Goal: Use online tool/utility: Utilize a website feature to perform a specific function

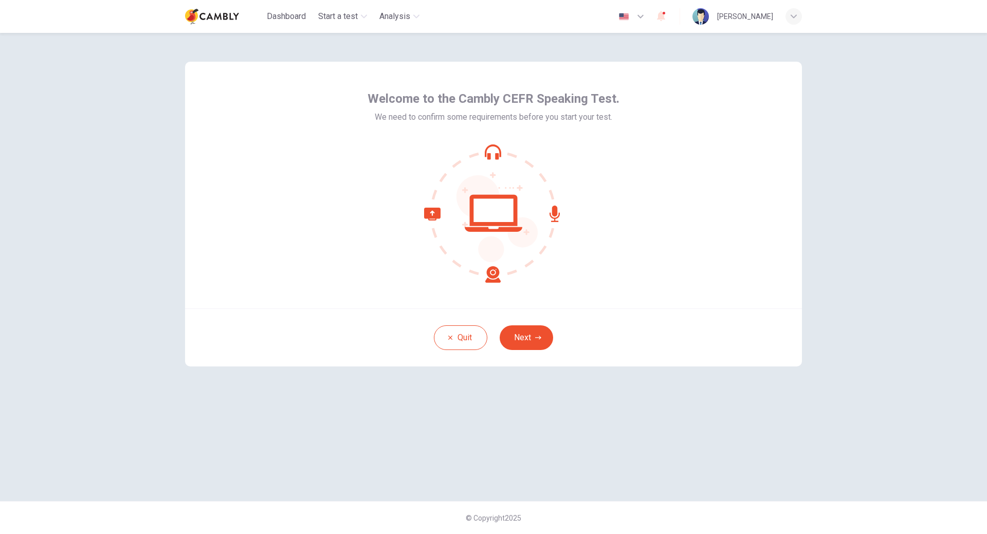
click at [532, 341] on button "Next" at bounding box center [526, 337] width 53 height 25
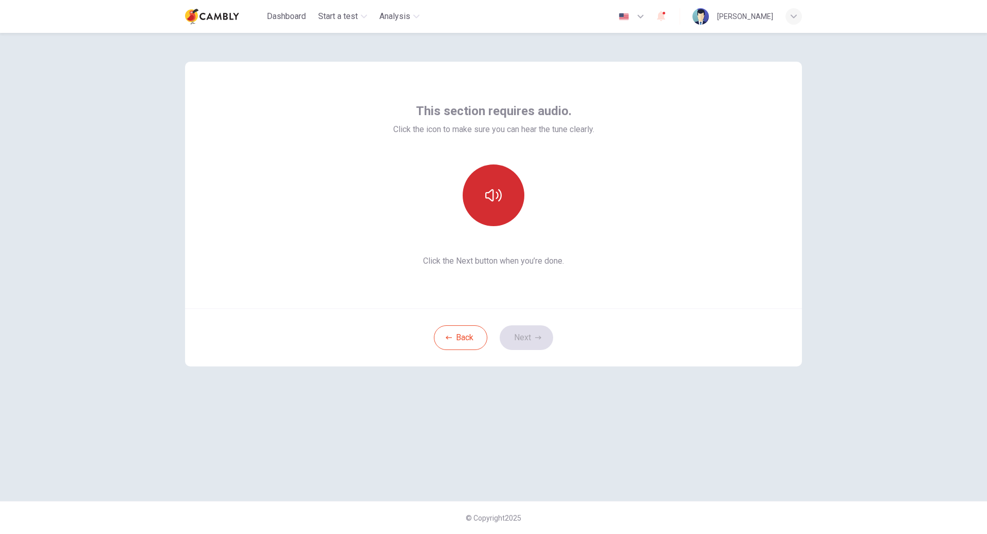
click at [498, 208] on button "button" at bounding box center [494, 196] width 62 height 62
click at [525, 333] on button "Next" at bounding box center [526, 337] width 53 height 25
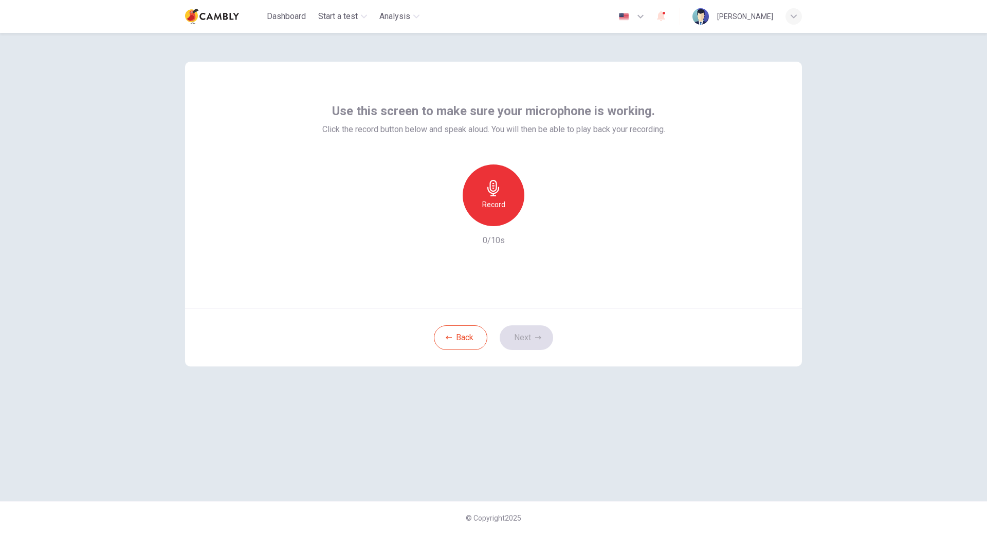
click at [509, 190] on div "Record" at bounding box center [494, 196] width 62 height 62
click at [488, 209] on h6 "Stop" at bounding box center [493, 204] width 15 height 12
click at [538, 222] on icon "button" at bounding box center [541, 218] width 10 height 10
click at [534, 338] on button "Next" at bounding box center [526, 337] width 53 height 25
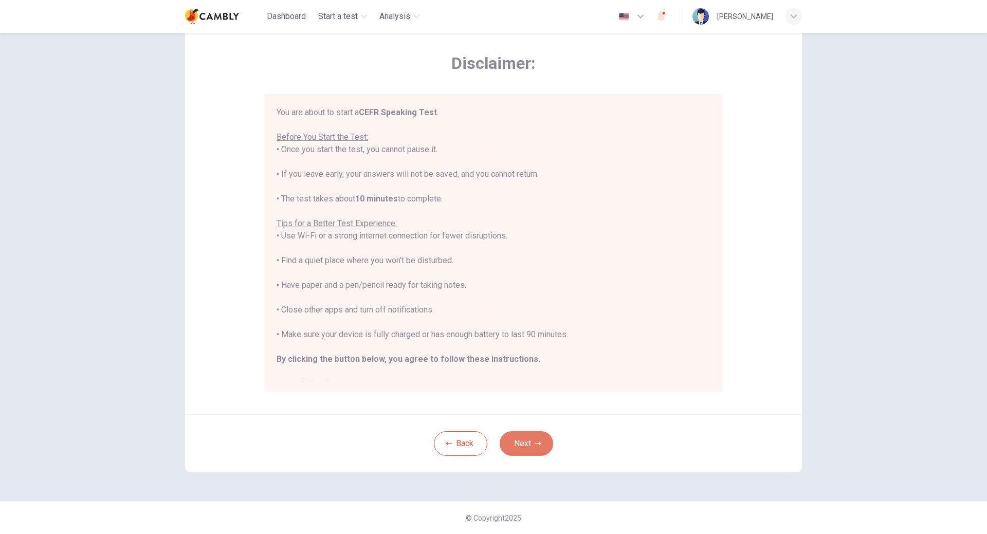
click at [528, 445] on button "Next" at bounding box center [526, 443] width 53 height 25
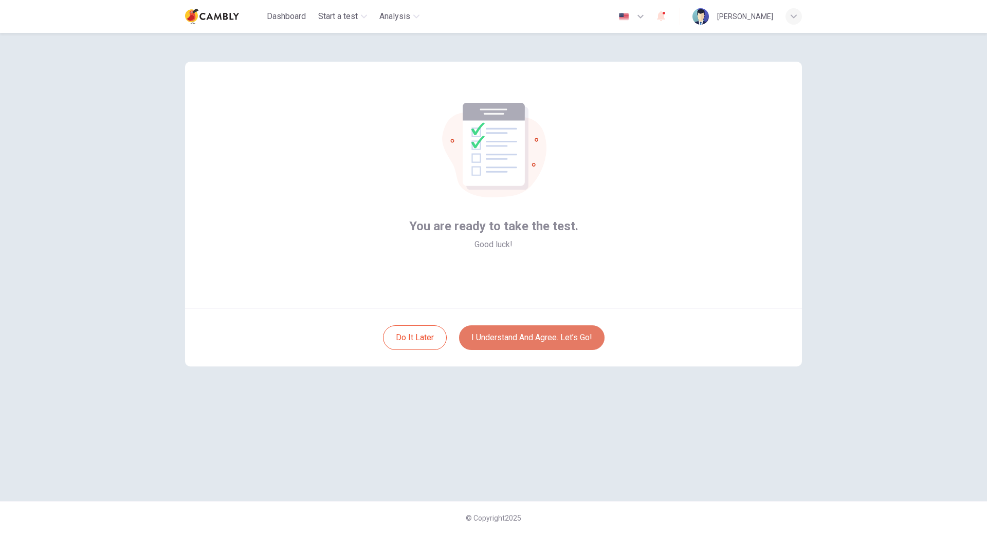
click at [562, 342] on button "I understand and agree. Let’s go!" at bounding box center [532, 337] width 146 height 25
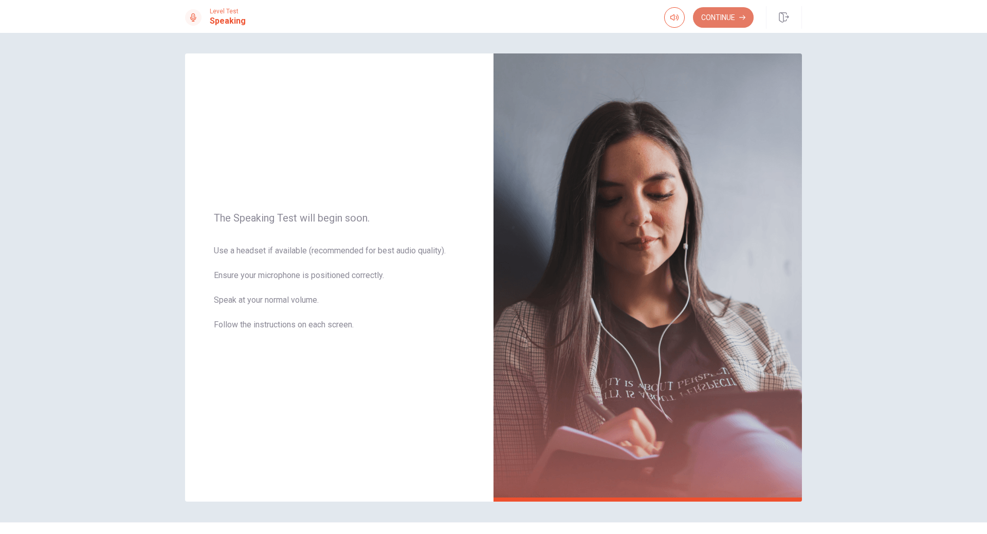
click at [711, 20] on button "Continue" at bounding box center [723, 17] width 61 height 21
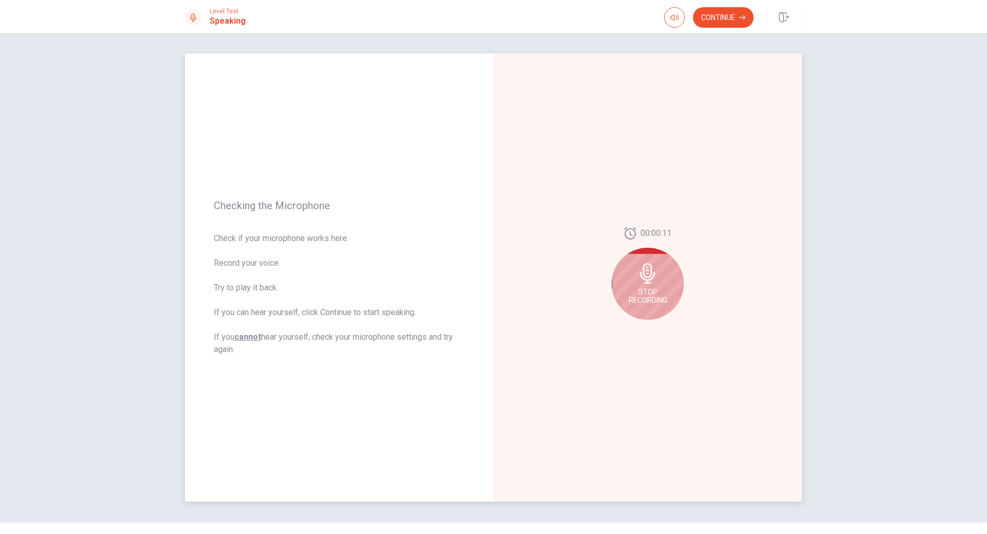
click at [650, 301] on span "Stop Recording" at bounding box center [648, 296] width 39 height 16
click at [657, 329] on icon "Play Audio" at bounding box center [659, 328] width 5 height 6
click at [658, 332] on button "Pause Audio" at bounding box center [659, 328] width 14 height 14
click at [648, 285] on icon at bounding box center [650, 276] width 21 height 21
click at [639, 287] on div at bounding box center [648, 277] width 72 height 72
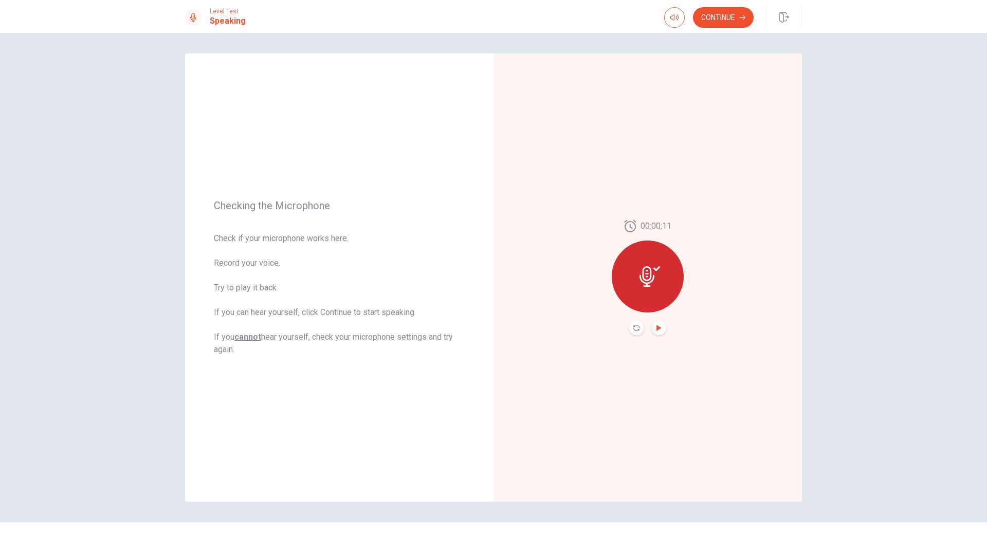
click at [631, 324] on button "Record Again" at bounding box center [636, 328] width 14 height 14
click at [645, 294] on span "Stop Recording" at bounding box center [648, 296] width 39 height 16
click at [657, 331] on icon "Play Audio" at bounding box center [659, 328] width 5 height 6
drag, startPoint x: 718, startPoint y: 19, endPoint x: 706, endPoint y: 28, distance: 14.3
click at [719, 19] on button "Continue" at bounding box center [723, 17] width 61 height 21
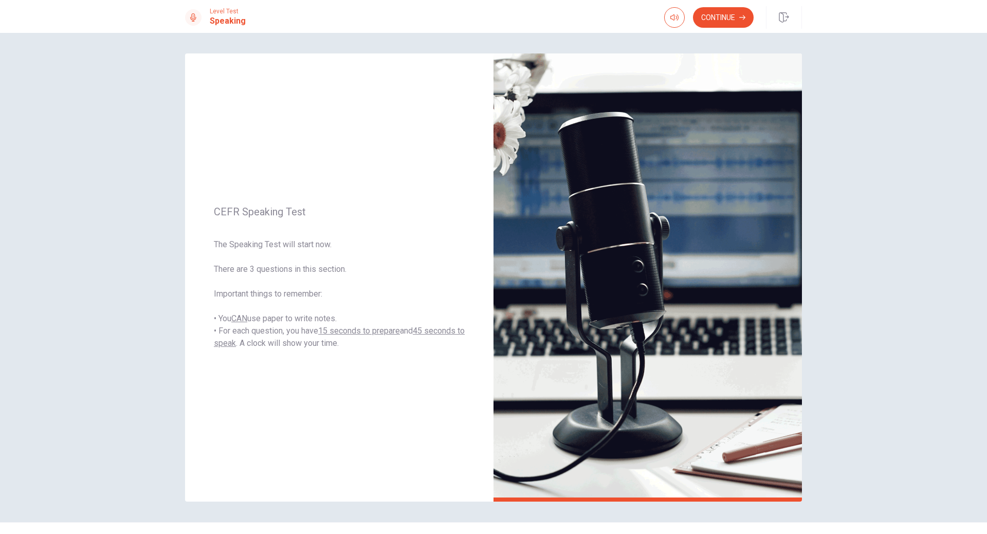
click at [721, 12] on button "Continue" at bounding box center [723, 17] width 61 height 21
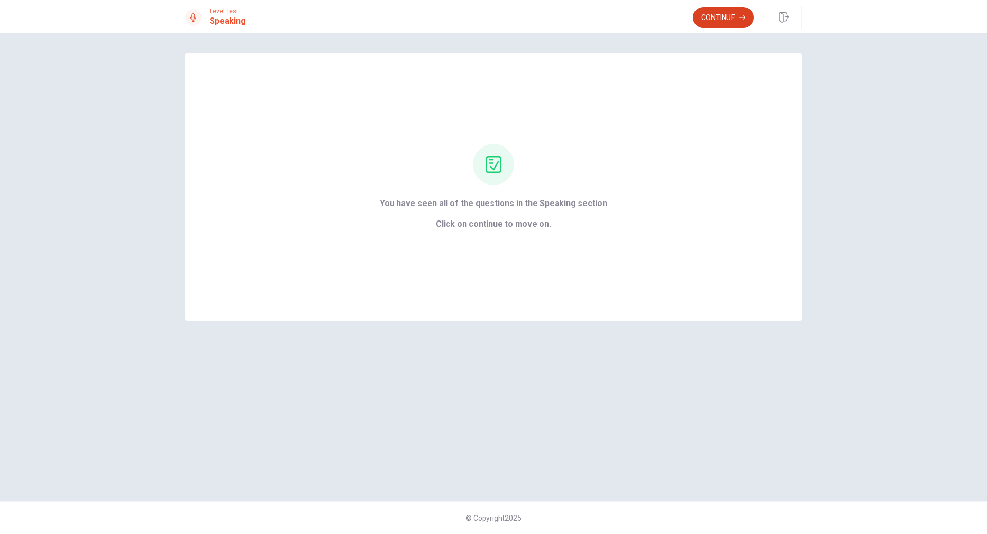
click at [702, 14] on button "Continue" at bounding box center [723, 17] width 61 height 21
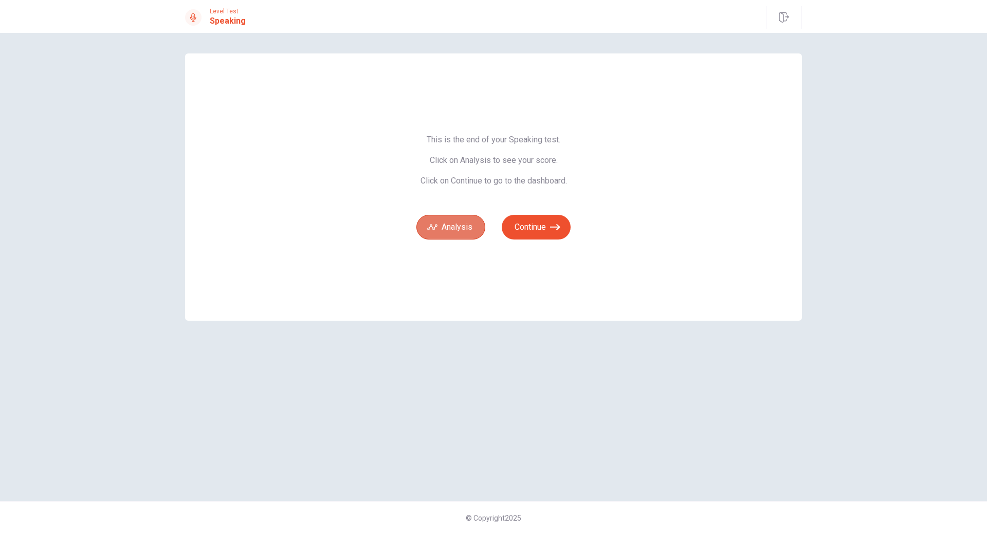
click at [475, 226] on button "Analysis" at bounding box center [450, 227] width 69 height 25
